Goal: Information Seeking & Learning: Check status

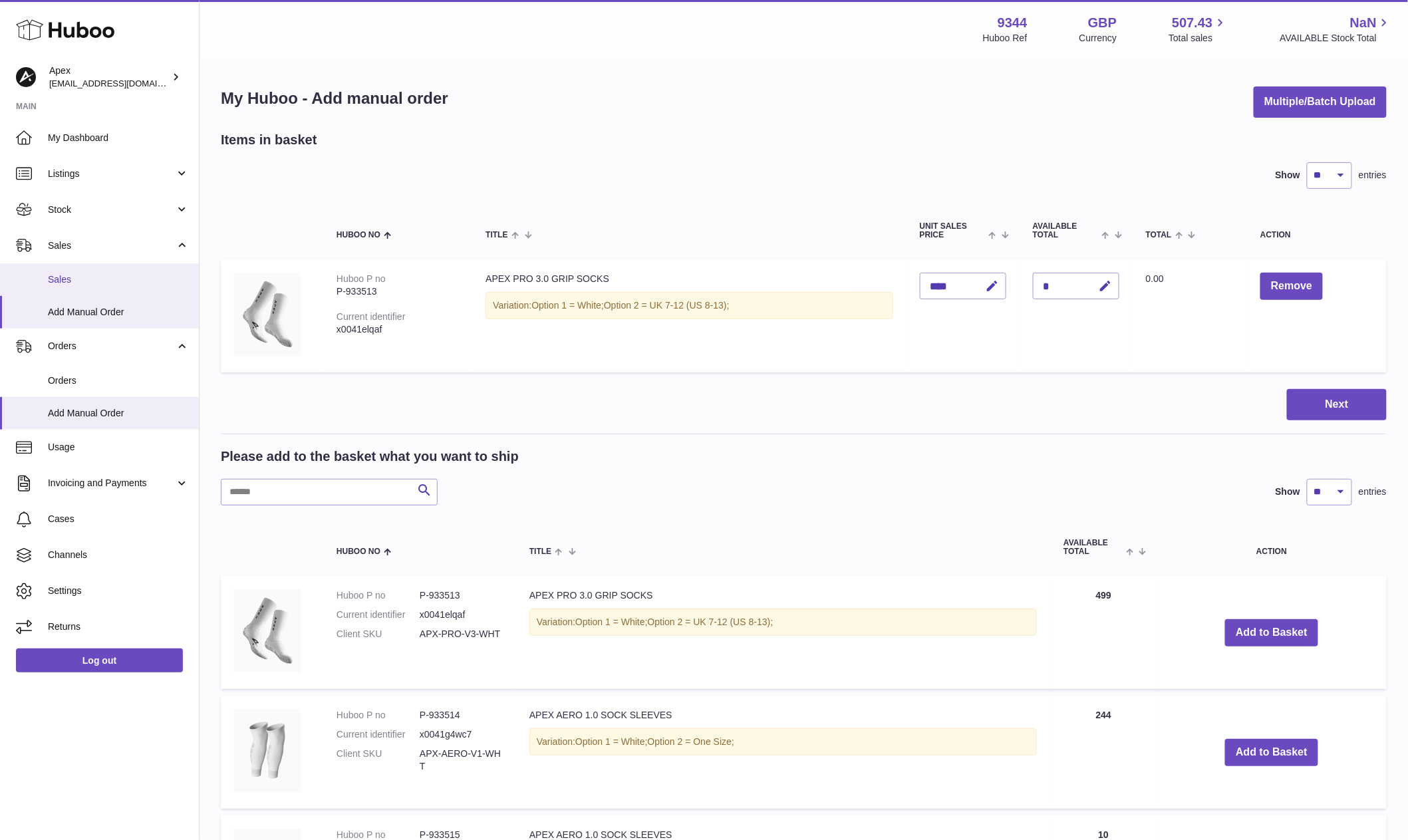
click at [107, 281] on span "Sales" at bounding box center [118, 279] width 141 height 13
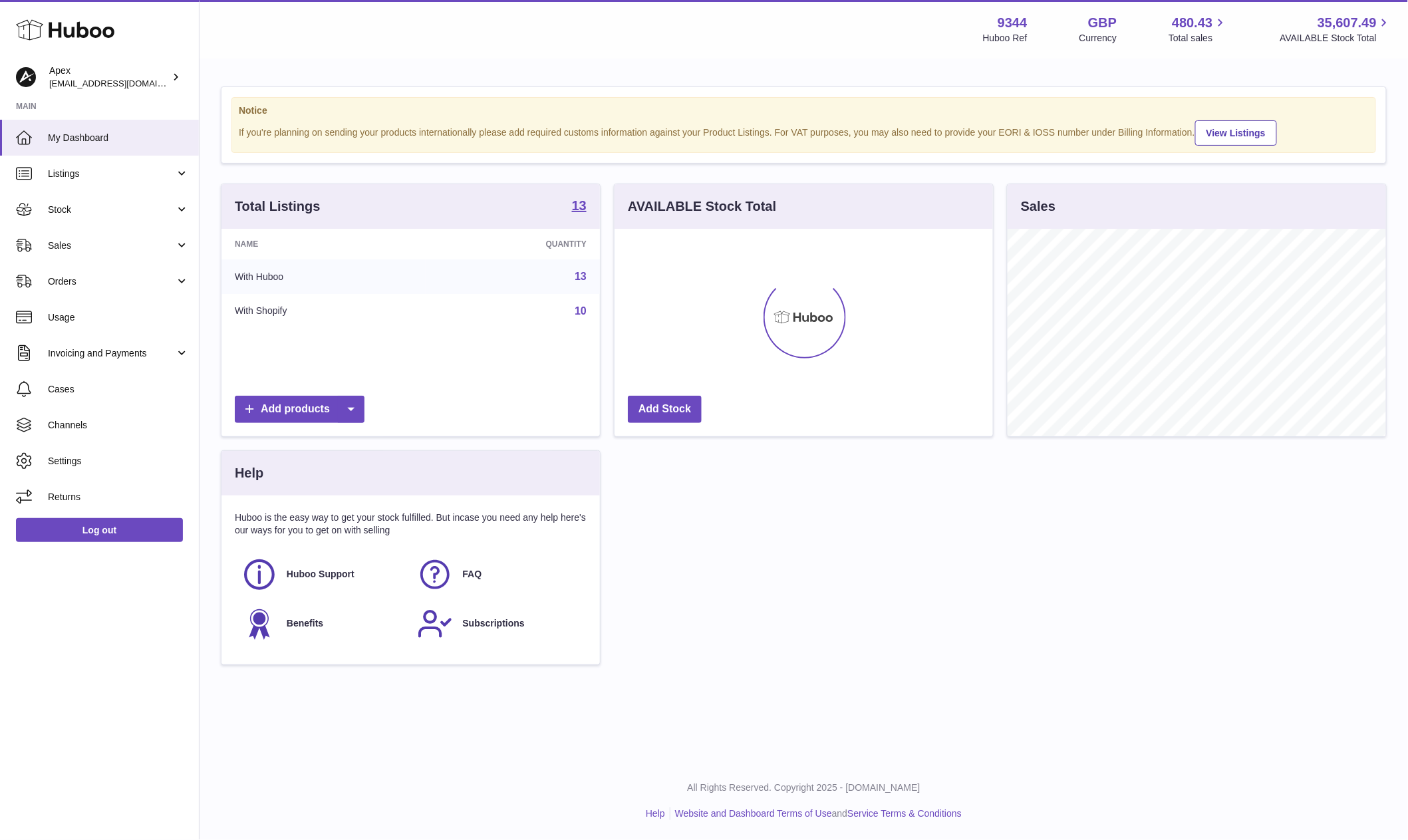
scroll to position [207, 378]
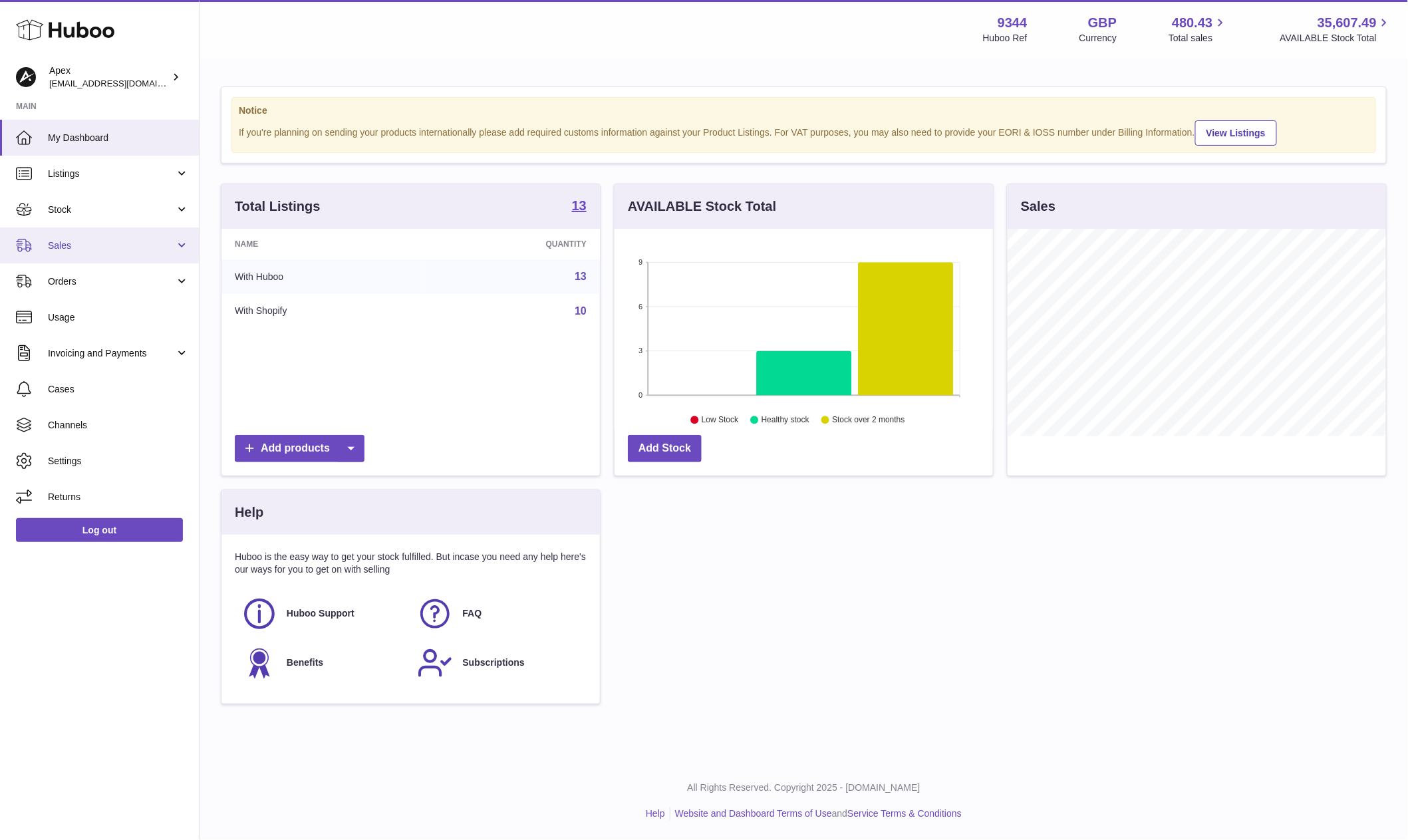
click at [147, 231] on link "Sales" at bounding box center [99, 245] width 199 height 36
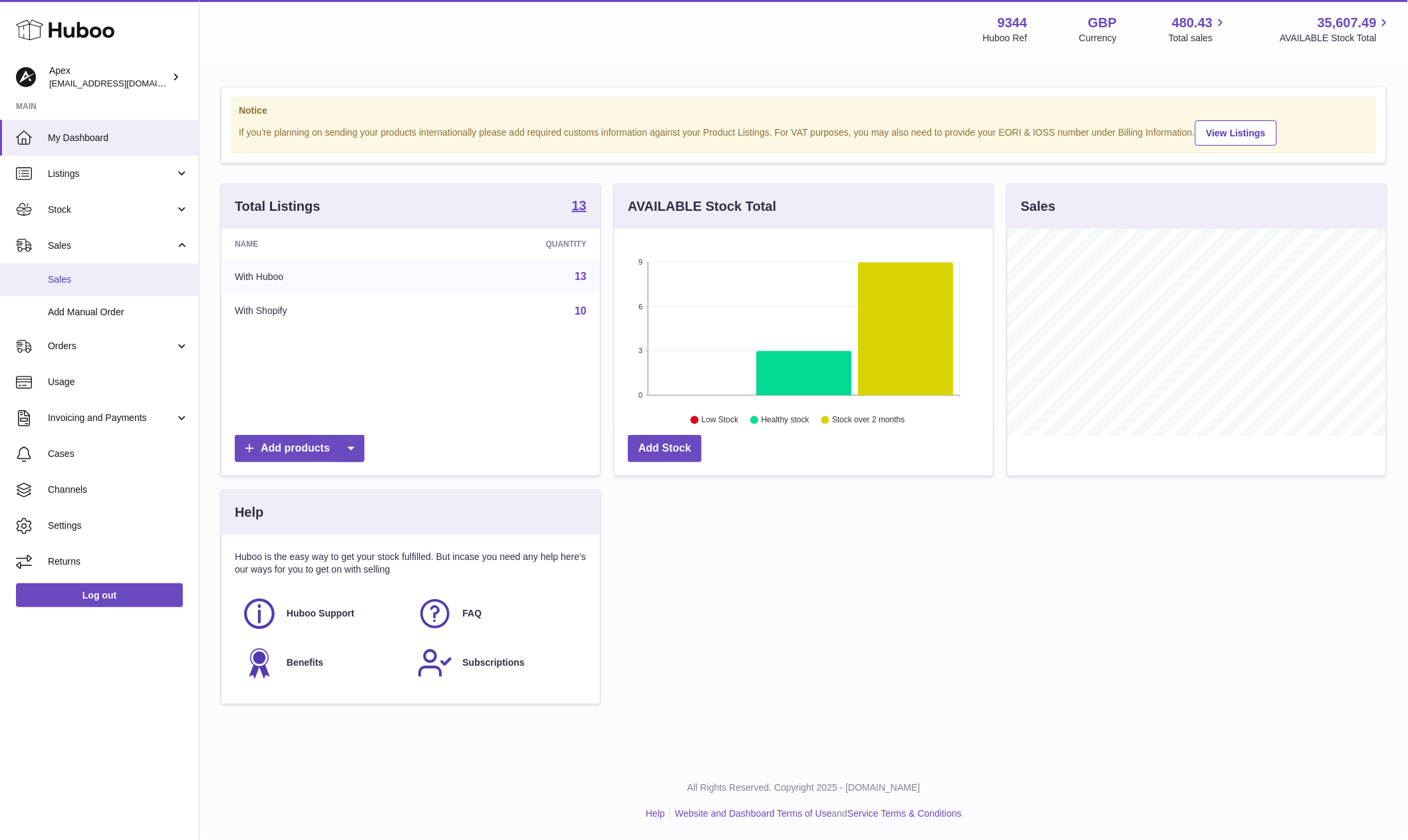
click at [112, 280] on span "Sales" at bounding box center [118, 279] width 141 height 13
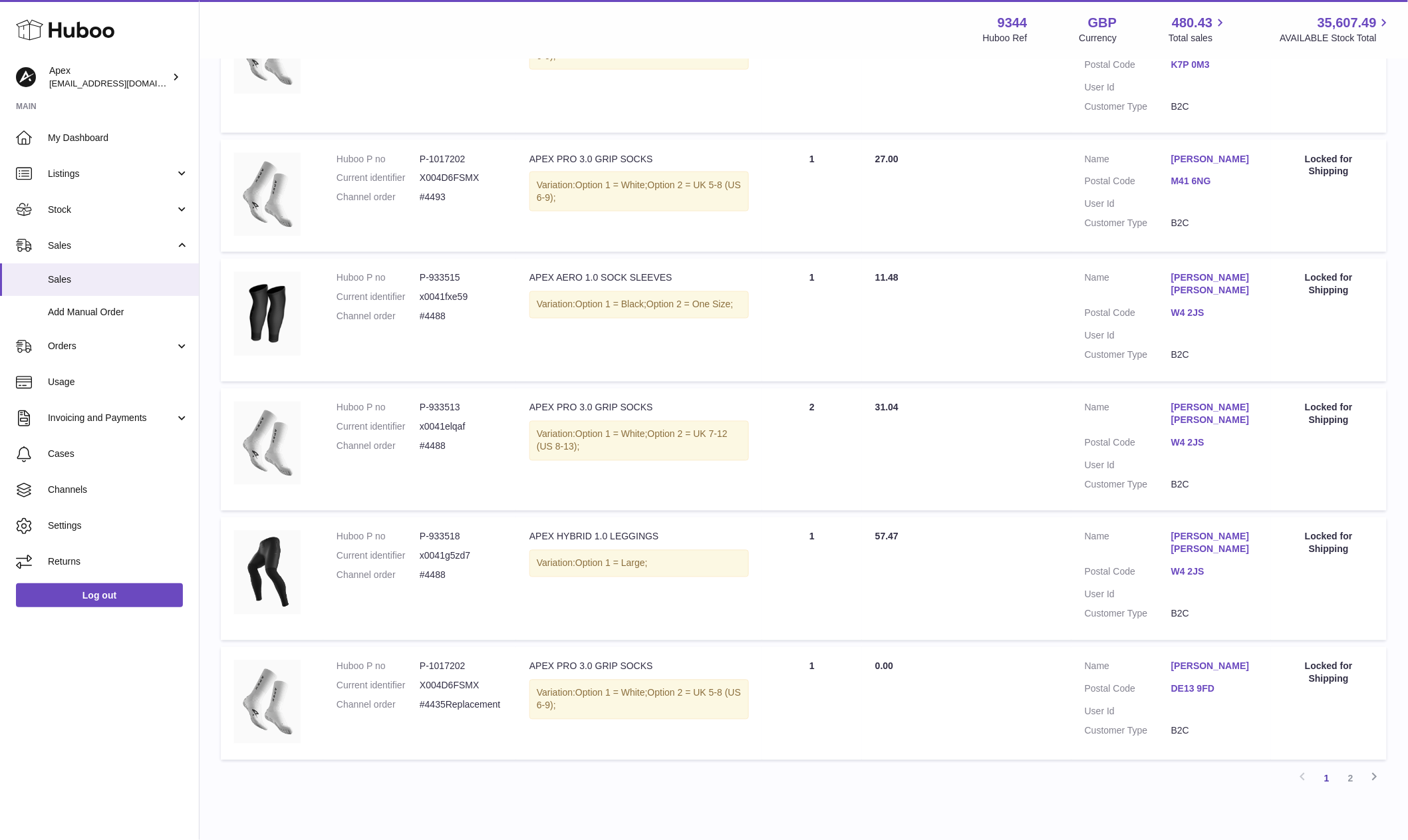
scroll to position [833, 0]
click at [1351, 769] on link "2" at bounding box center [1351, 781] width 24 height 24
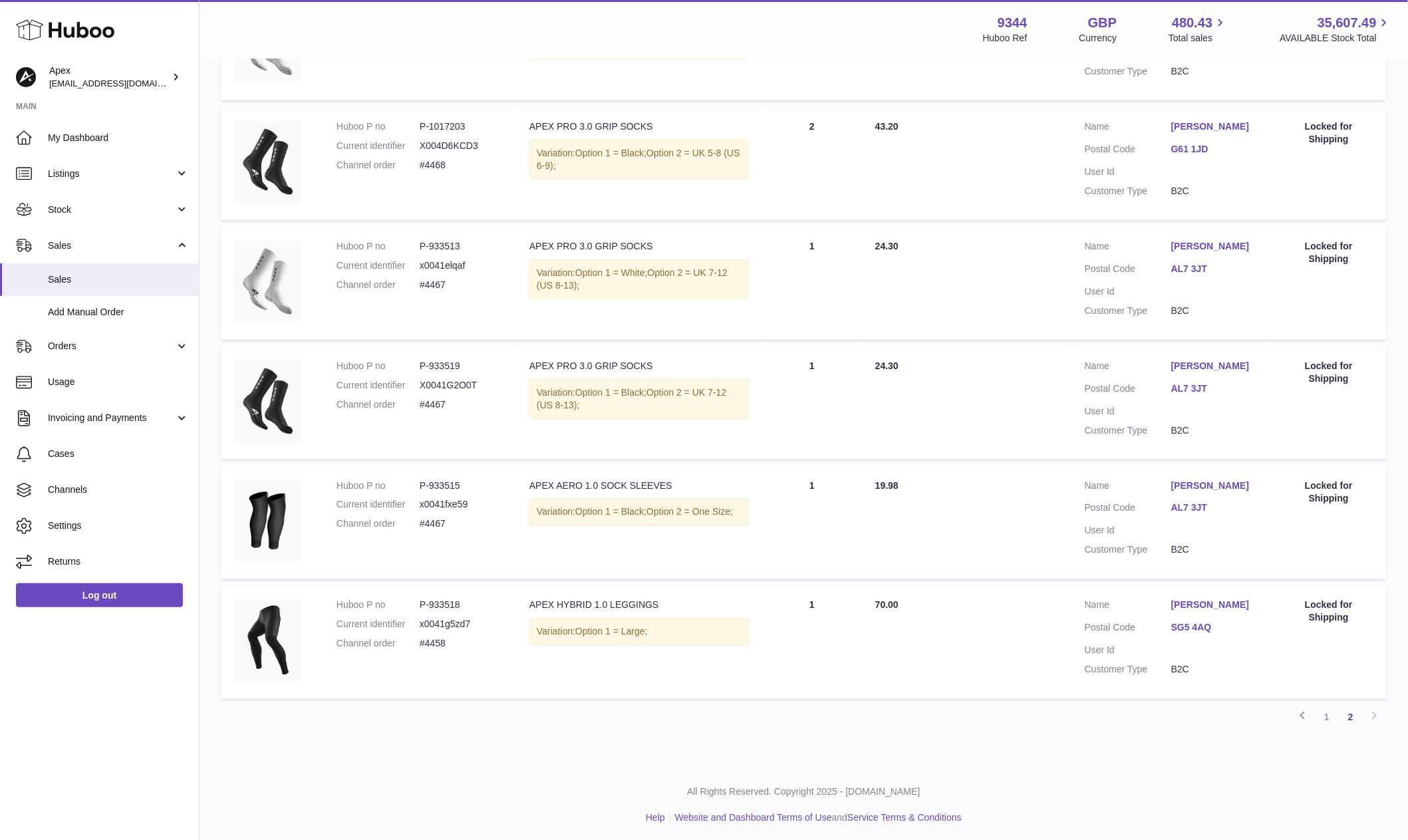
scroll to position [585, 0]
click at [1327, 717] on link "1" at bounding box center [1327, 718] width 24 height 24
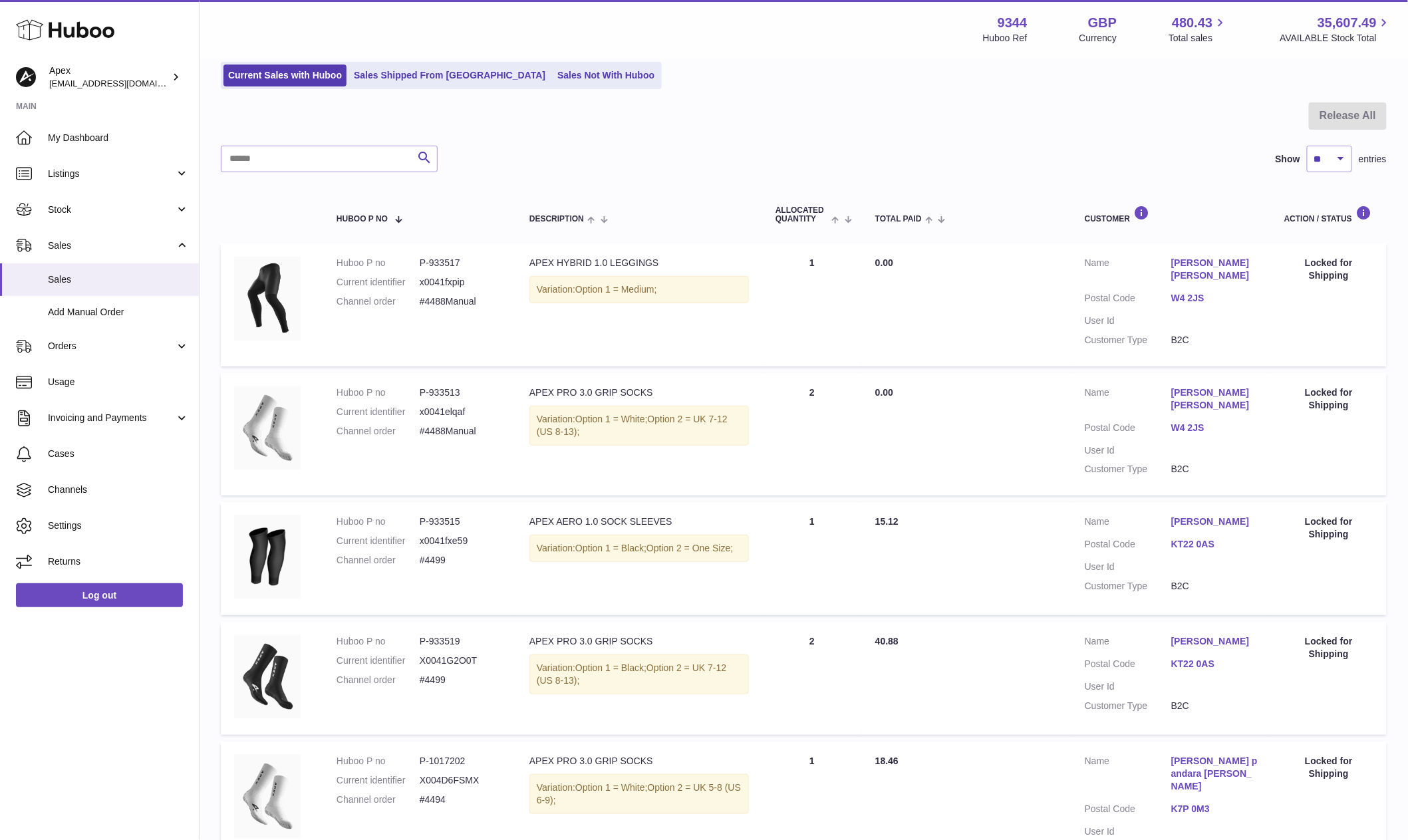
scroll to position [91, 0]
click at [1212, 260] on link "Han Young Cho" at bounding box center [1214, 269] width 86 height 25
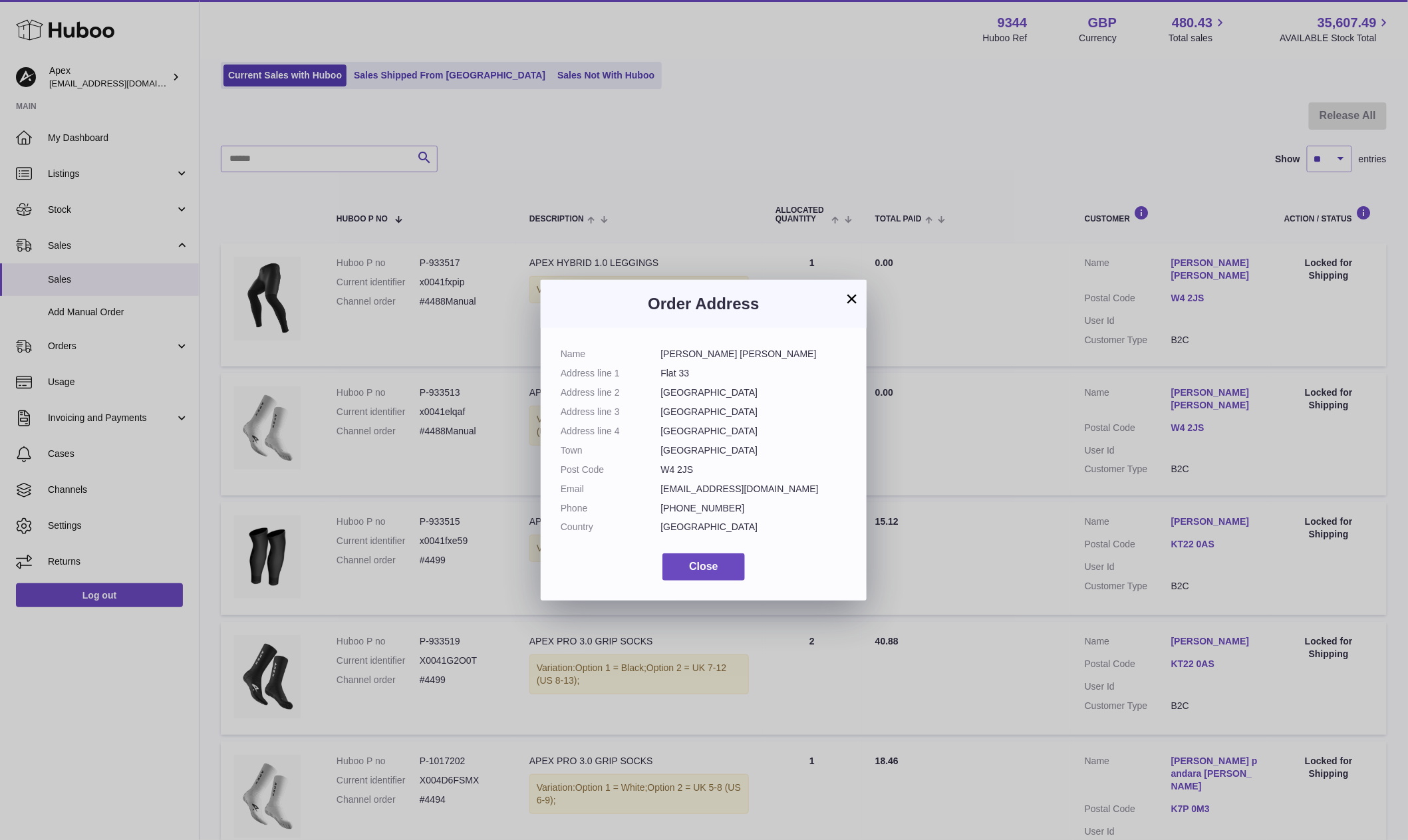
click at [856, 301] on button "×" at bounding box center [852, 298] width 16 height 16
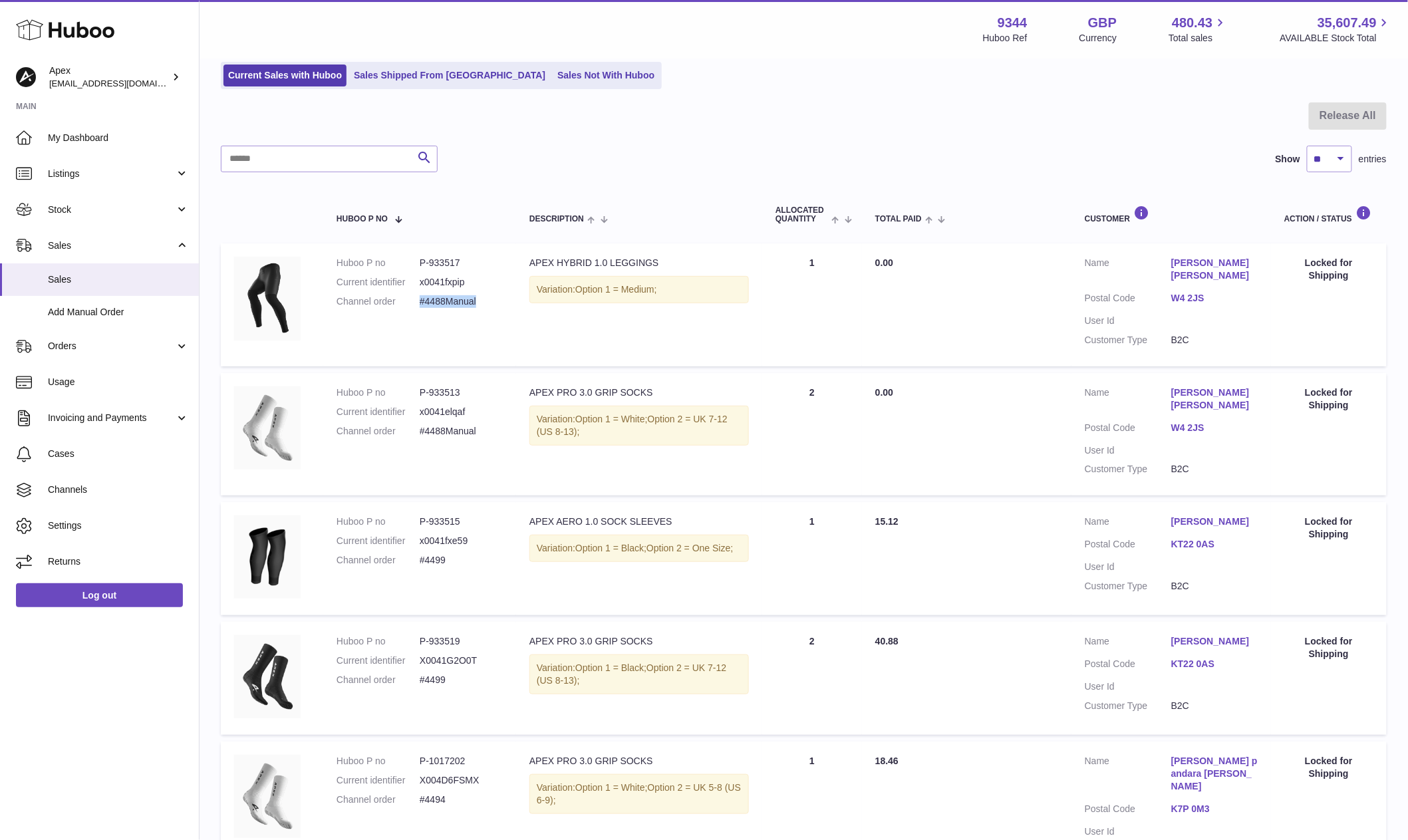
drag, startPoint x: 478, startPoint y: 298, endPoint x: 420, endPoint y: 299, distance: 58.0
click at [420, 299] on dd "#4488Manual" at bounding box center [461, 301] width 83 height 13
copy dd "#4488Manual"
click at [130, 283] on span "Sales" at bounding box center [118, 279] width 141 height 13
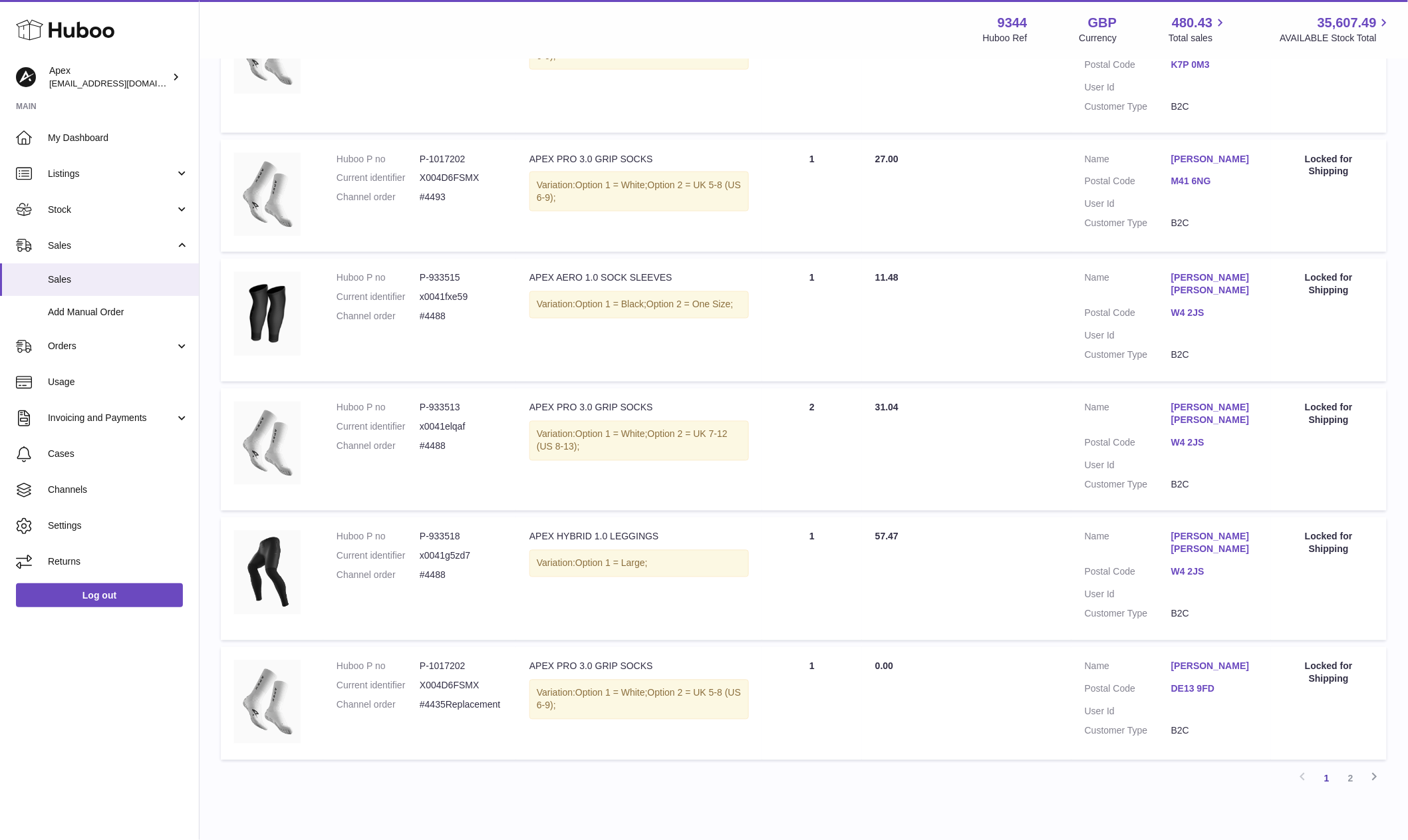
scroll to position [833, 0]
